Goal: Transaction & Acquisition: Obtain resource

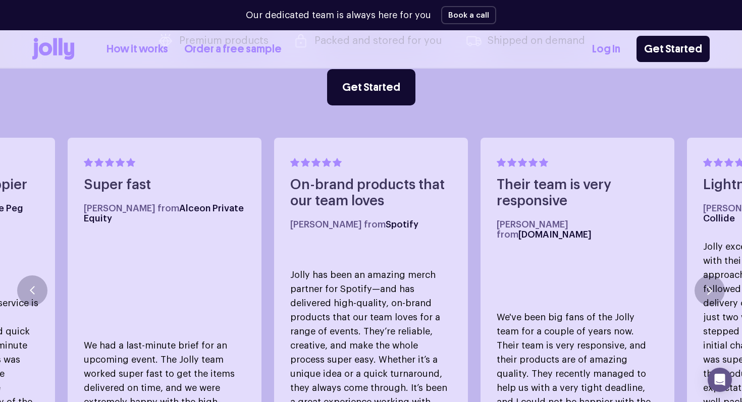
scroll to position [516, 0]
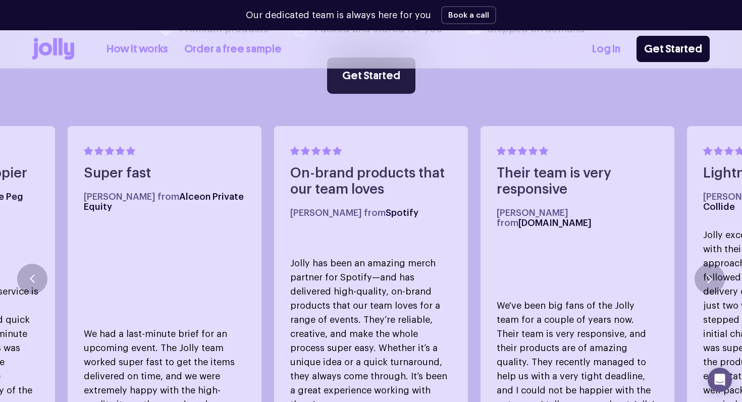
click at [374, 72] on link "Get Started" at bounding box center [371, 76] width 88 height 36
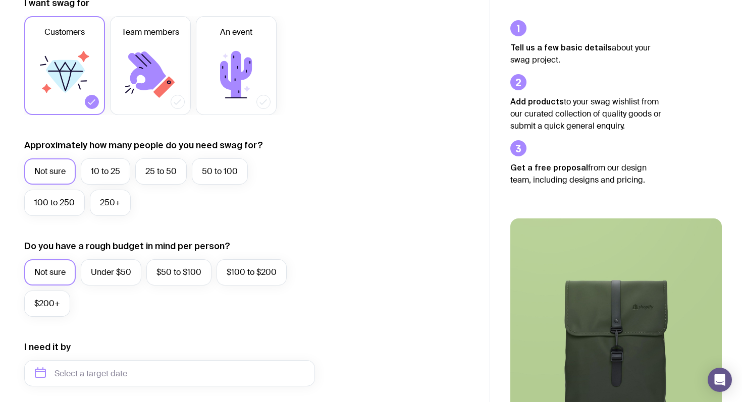
scroll to position [158, 0]
click at [107, 203] on label "250+" at bounding box center [110, 202] width 41 height 26
click at [0, 0] on input "250+" at bounding box center [0, 0] width 0 height 0
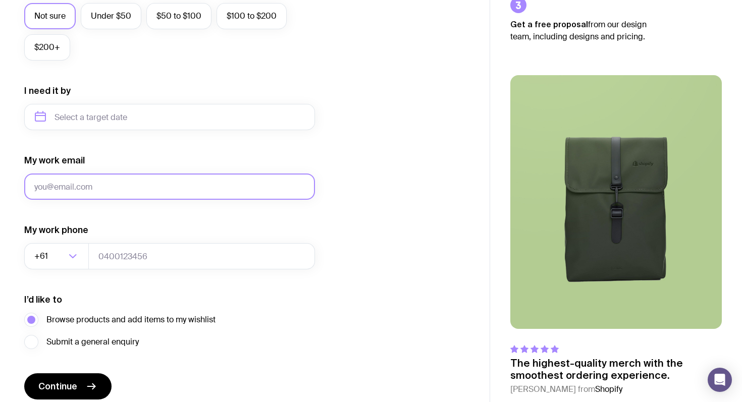
scroll to position [456, 0]
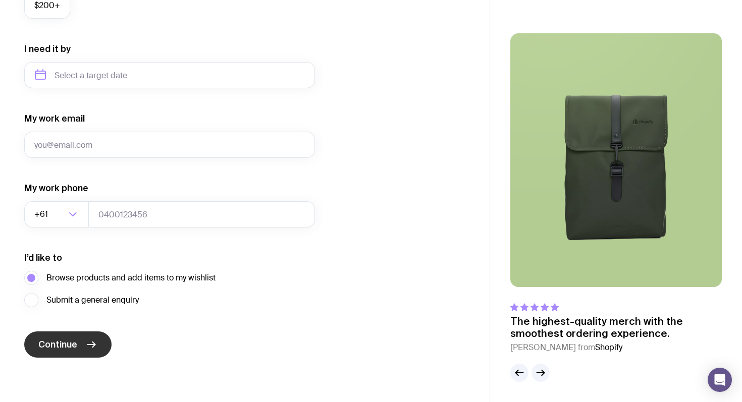
click at [95, 342] on icon "submit" at bounding box center [91, 345] width 12 height 12
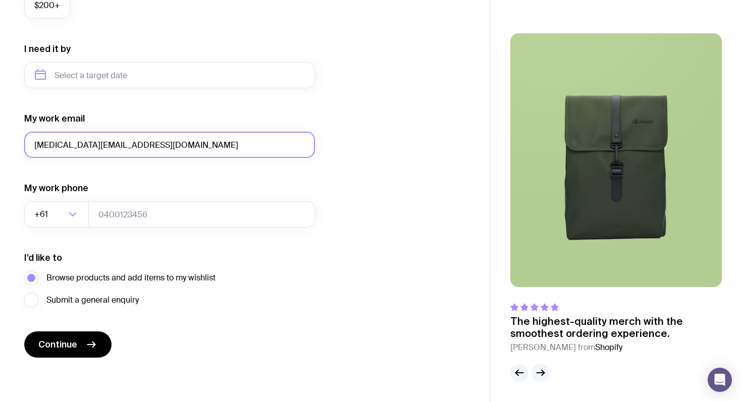
click at [87, 145] on input "[MEDICAL_DATA][EMAIL_ADDRESS][DOMAIN_NAME]" at bounding box center [169, 145] width 291 height 26
type input "[MEDICAL_DATA][EMAIL_ADDRESS][DOMAIN_NAME]"
click at [392, 216] on div "I want swag for Customers Team members An event Approximately how many people d…" at bounding box center [244, 28] width 441 height 659
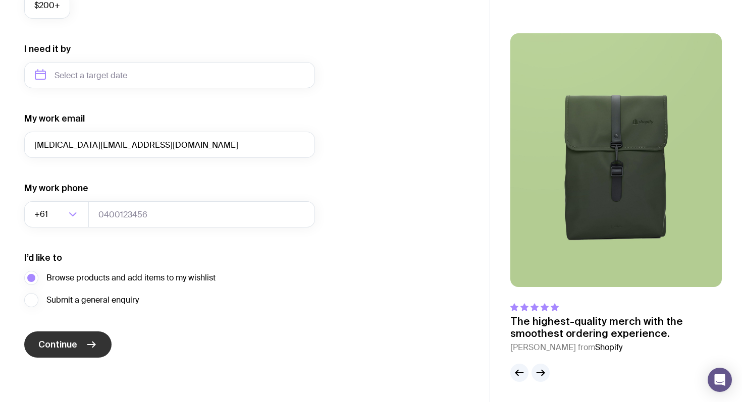
click at [97, 333] on button "Continue" at bounding box center [67, 345] width 87 height 26
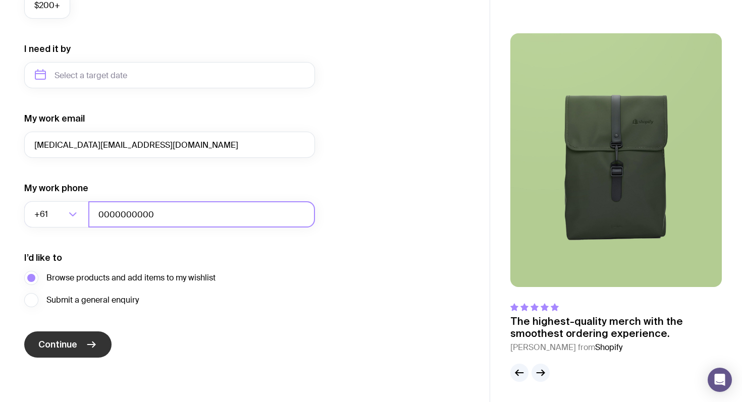
type input "0000000000"
click at [99, 346] on button "Continue" at bounding box center [67, 345] width 87 height 26
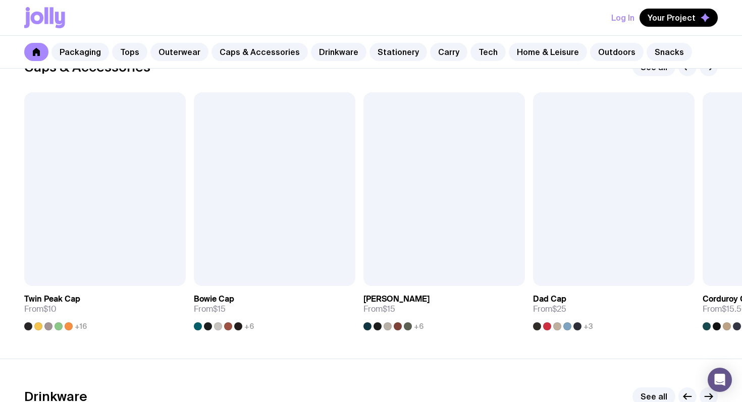
scroll to position [1177, 0]
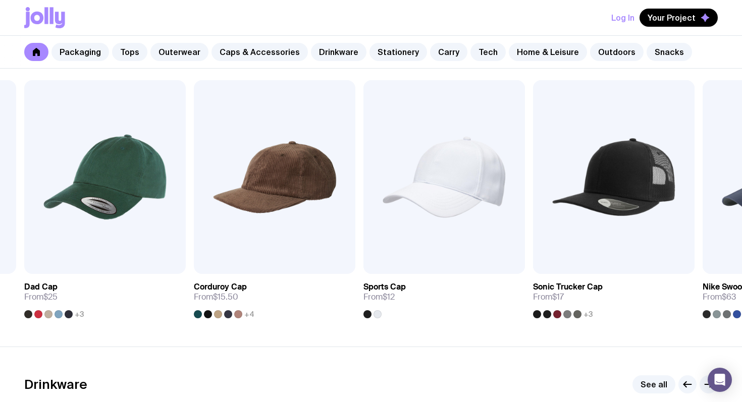
drag, startPoint x: 610, startPoint y: 188, endPoint x: 575, endPoint y: -41, distance: 231.7
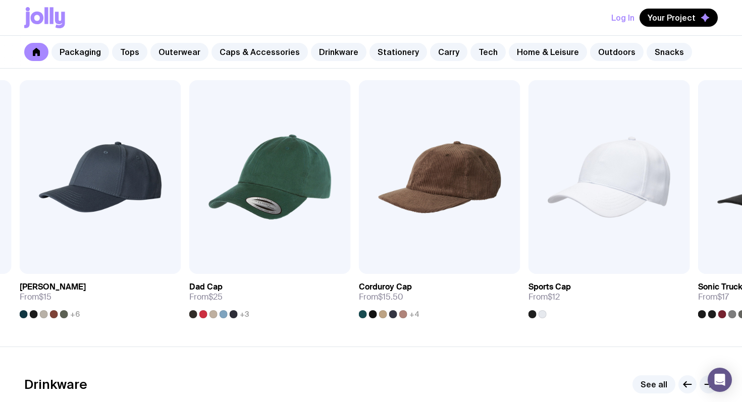
drag, startPoint x: 286, startPoint y: 186, endPoint x: 494, endPoint y: -2, distance: 280.1
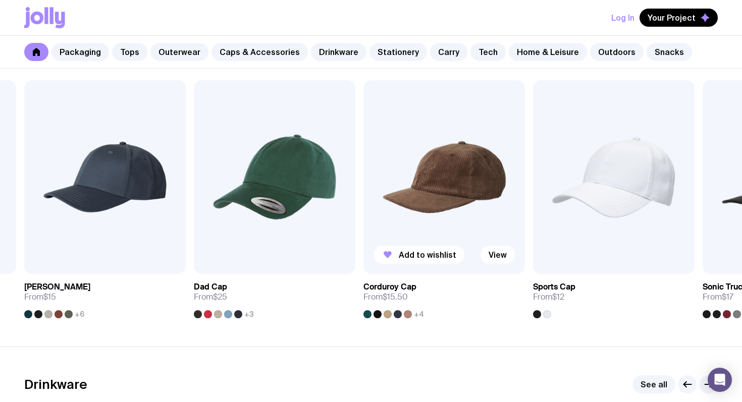
click at [476, 168] on img at bounding box center [443, 177] width 161 height 194
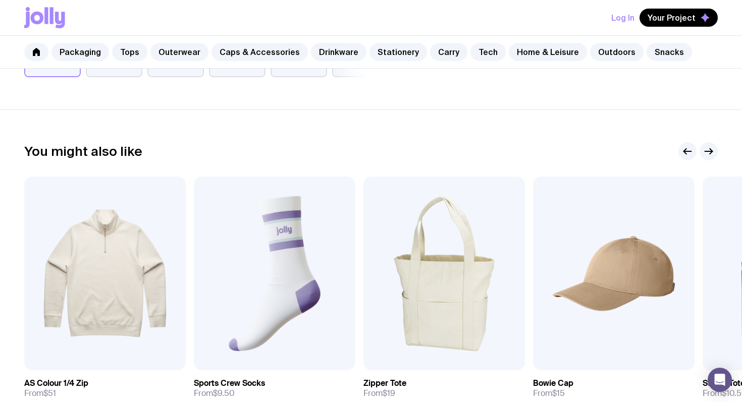
scroll to position [519, 0]
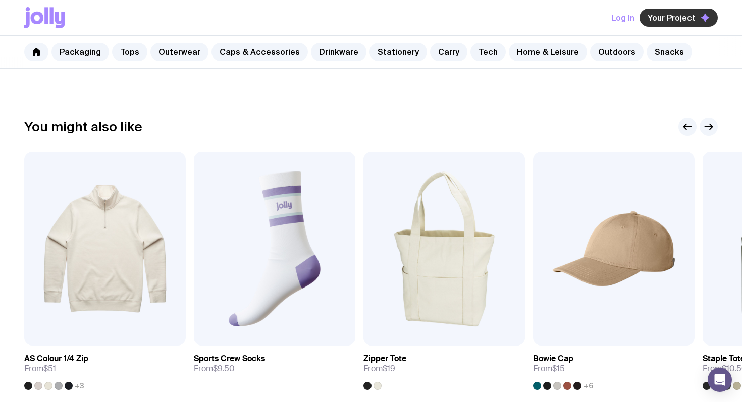
click at [700, 16] on icon "button" at bounding box center [704, 17] width 9 height 9
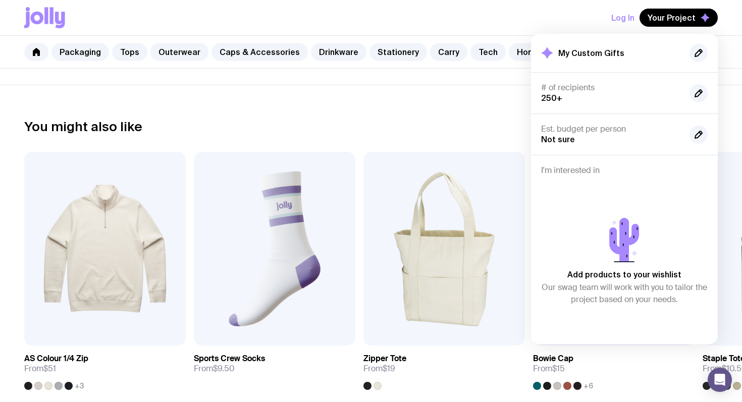
click at [469, 99] on section "You might also like Add to wishlist View AS Colour 1/4 Zip From $51 +3 Add to w…" at bounding box center [371, 262] width 742 height 354
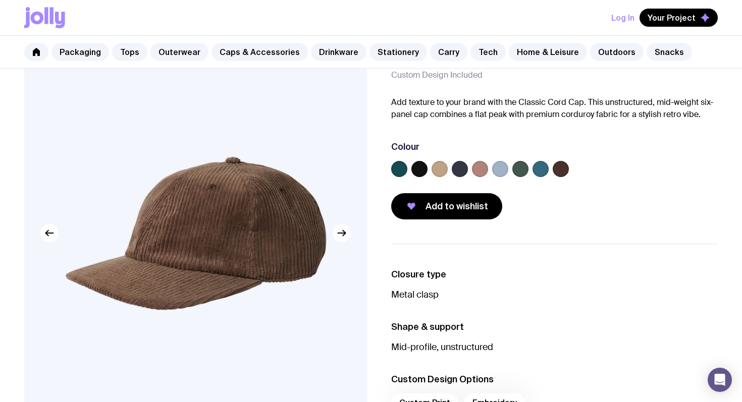
scroll to position [37, 0]
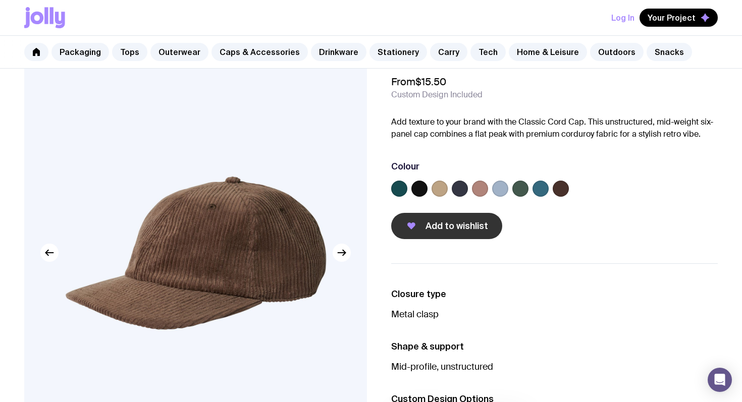
click at [455, 221] on span "Add to wishlist" at bounding box center [456, 226] width 63 height 12
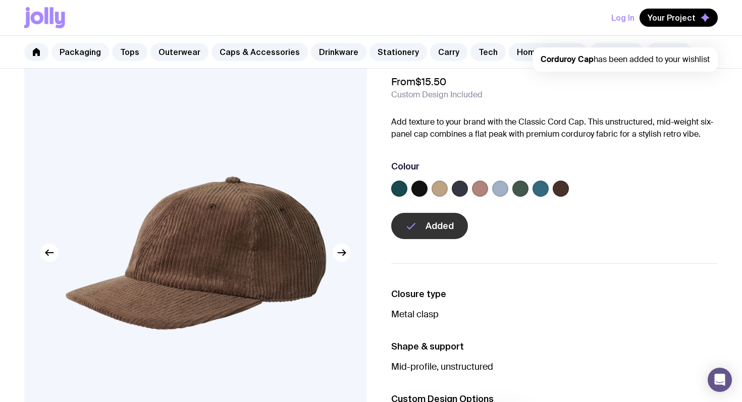
scroll to position [0, 0]
click at [275, 51] on link "Caps & Accessories" at bounding box center [259, 52] width 96 height 18
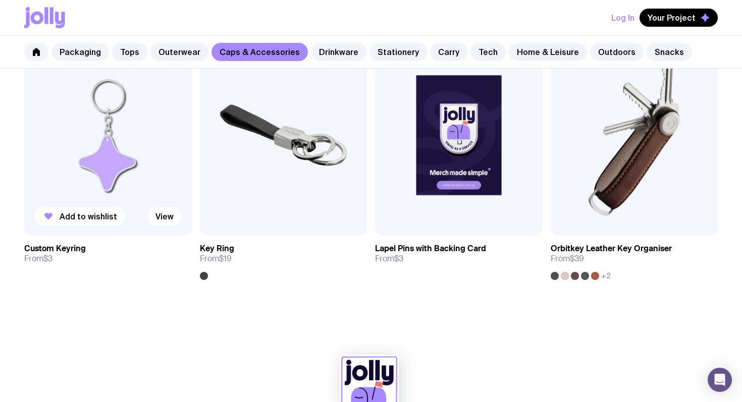
scroll to position [1665, 0]
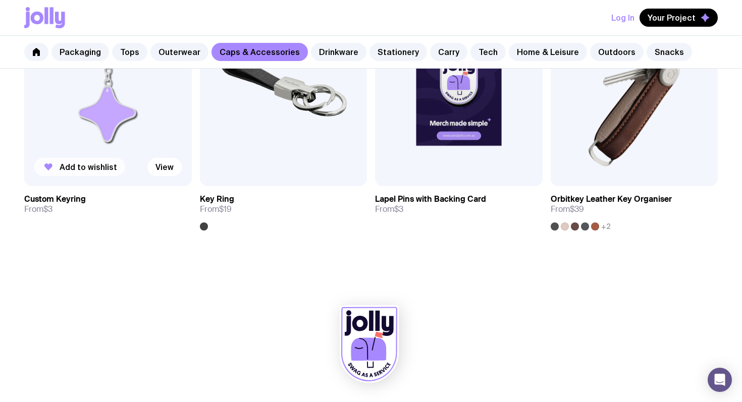
click at [94, 170] on span "Add to wishlist" at bounding box center [89, 167] width 58 height 10
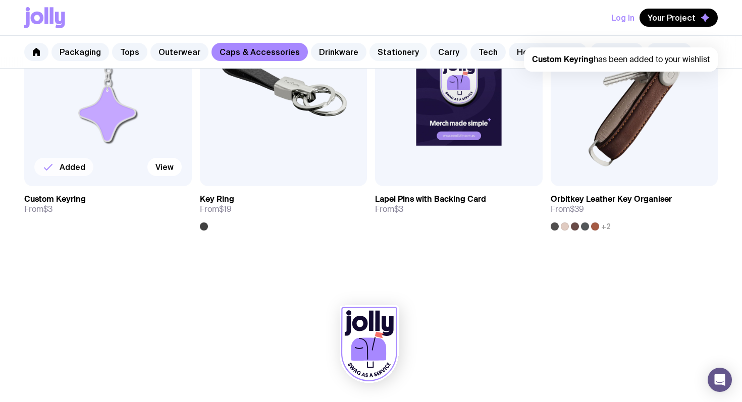
click at [400, 49] on link "Stationery" at bounding box center [398, 52] width 58 height 18
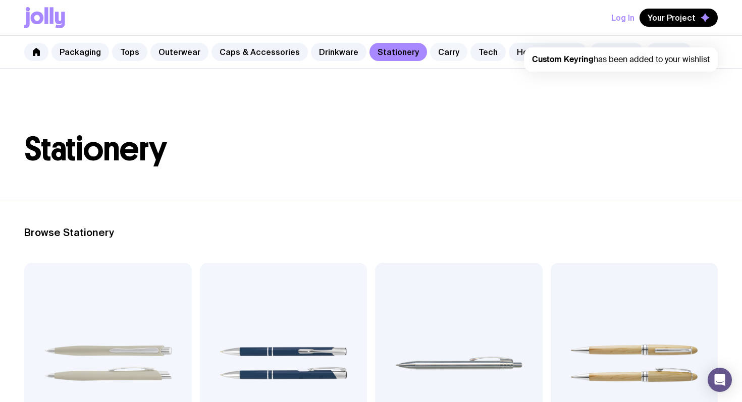
click at [434, 52] on link "Carry" at bounding box center [448, 52] width 37 height 18
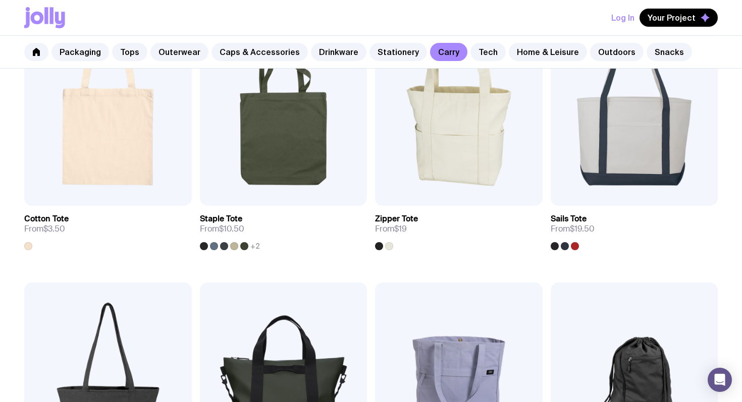
scroll to position [237, 0]
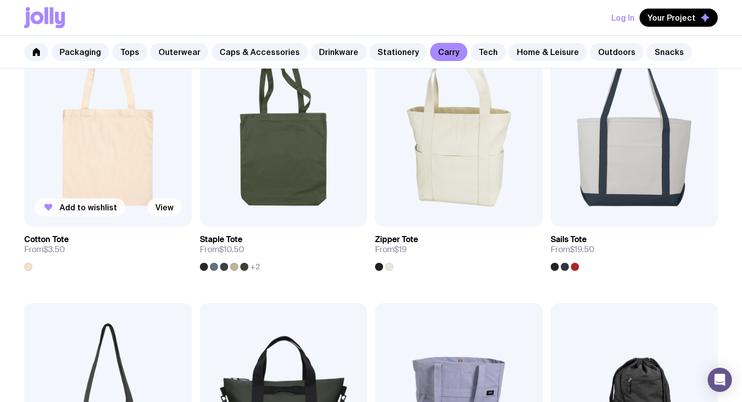
click at [105, 206] on span "Add to wishlist" at bounding box center [89, 207] width 58 height 10
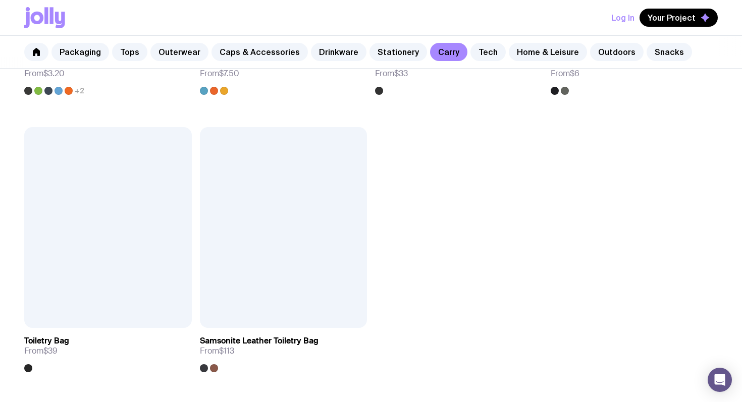
scroll to position [2354, 0]
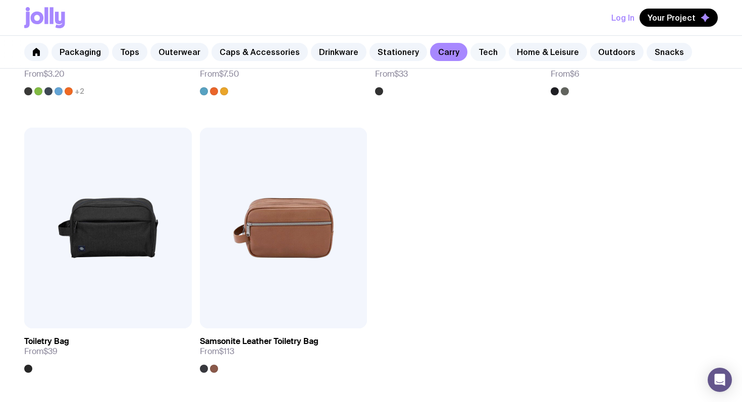
click at [470, 51] on link "Tech" at bounding box center [487, 52] width 35 height 18
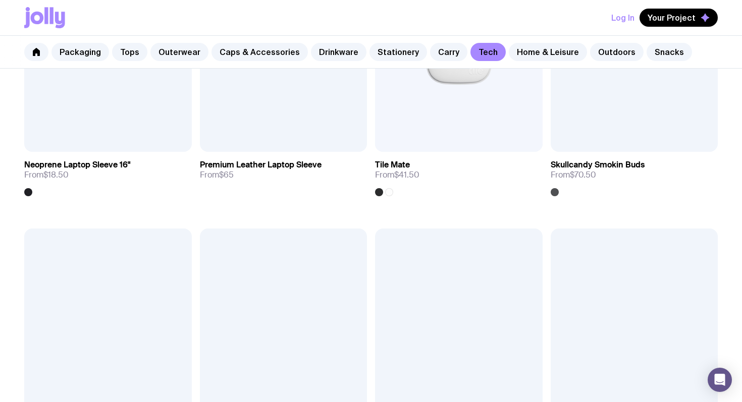
scroll to position [1942, 0]
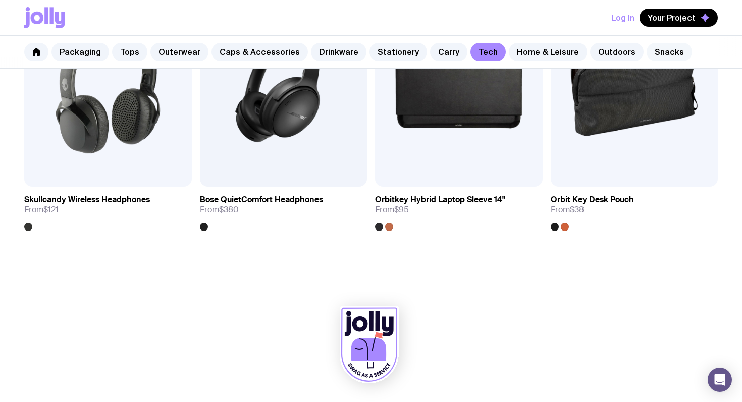
click at [646, 53] on link "Snacks" at bounding box center [668, 52] width 45 height 18
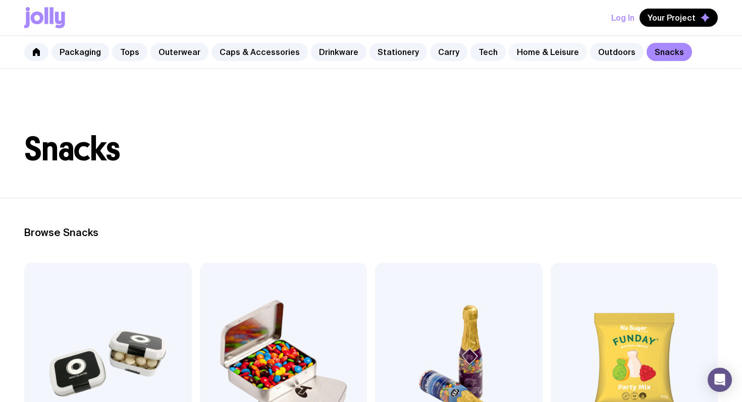
click at [548, 50] on link "Home & Leisure" at bounding box center [548, 52] width 78 height 18
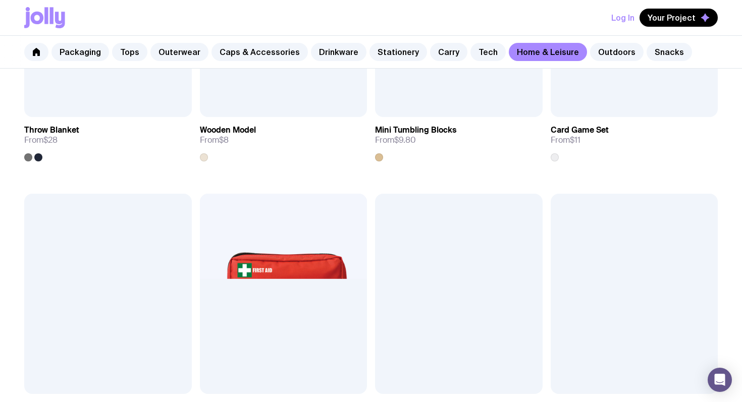
scroll to position [2219, 0]
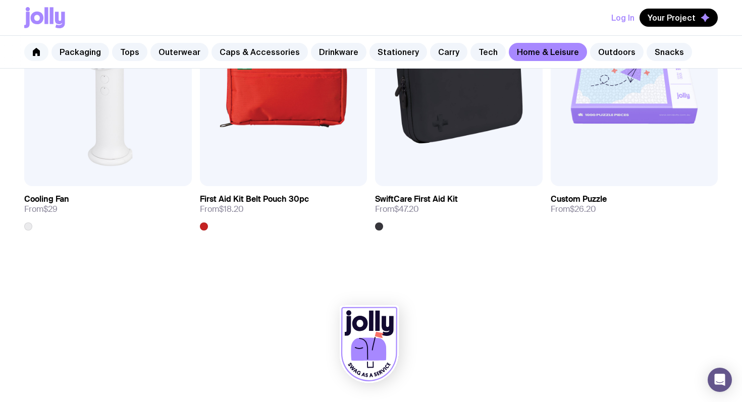
click at [41, 50] on link at bounding box center [36, 52] width 24 height 18
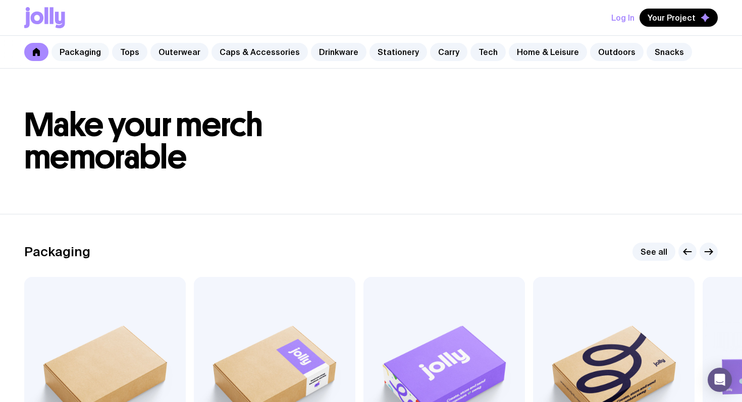
click at [74, 54] on link "Packaging" at bounding box center [80, 52] width 58 height 18
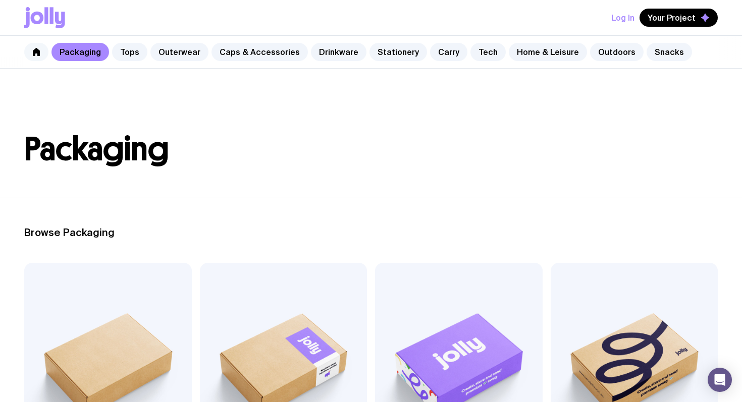
click at [37, 53] on icon at bounding box center [36, 52] width 7 height 8
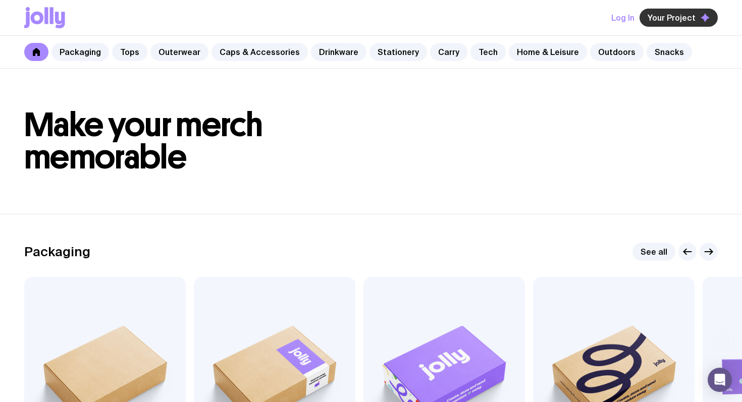
click at [688, 17] on span "Your Project" at bounding box center [671, 18] width 48 height 10
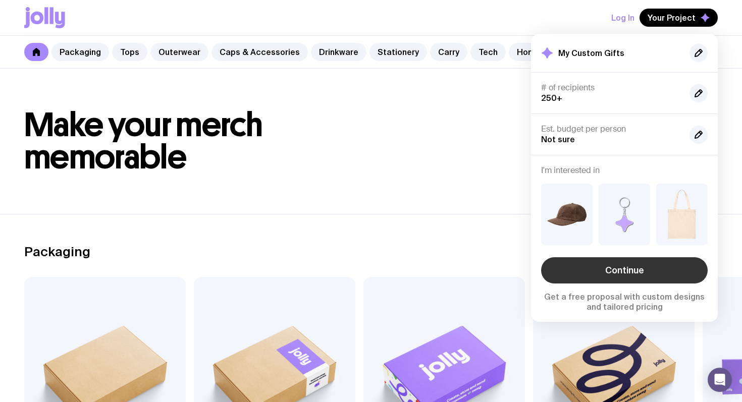
click at [638, 269] on link "Continue" at bounding box center [624, 270] width 167 height 26
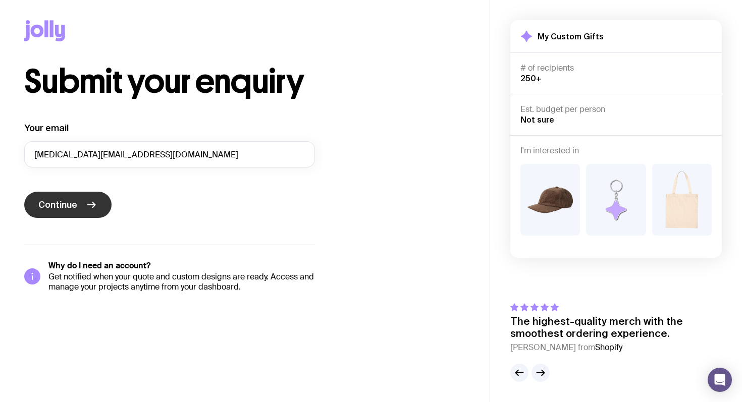
click at [86, 206] on icon "submit" at bounding box center [91, 205] width 12 height 12
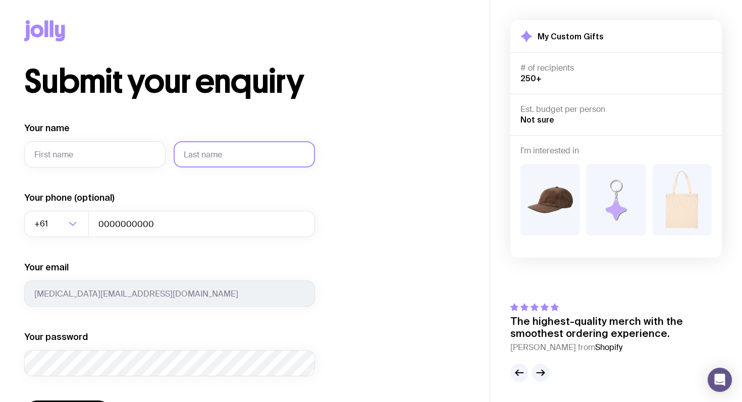
scroll to position [119, 0]
